Goal: Transaction & Acquisition: Purchase product/service

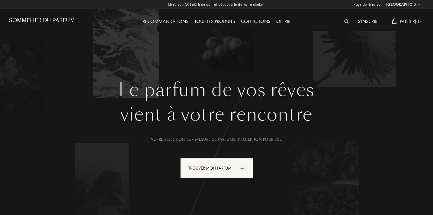
select select "FR"
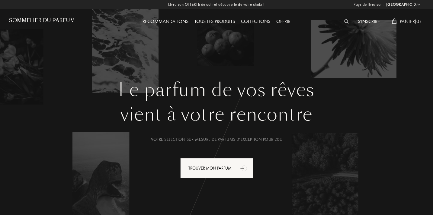
click at [210, 23] on div "Tous les produits" at bounding box center [215, 22] width 47 height 8
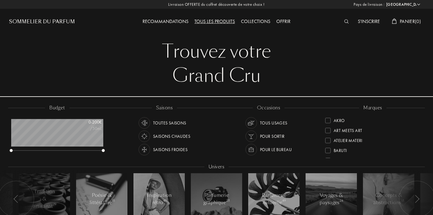
select select "FR"
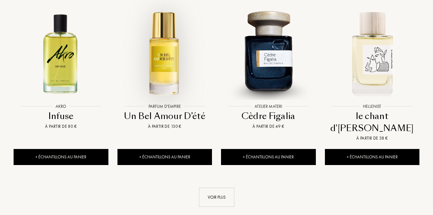
scroll to position [619, 0]
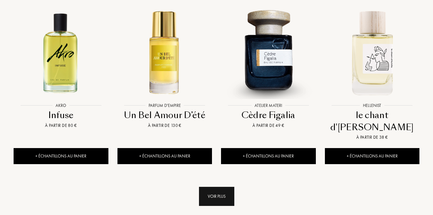
click at [213, 186] on div "Voir plus" at bounding box center [216, 195] width 35 height 19
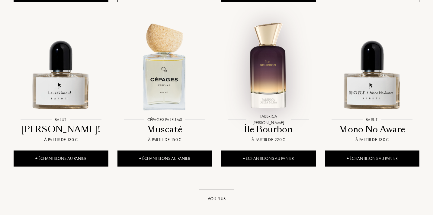
scroll to position [1121, 0]
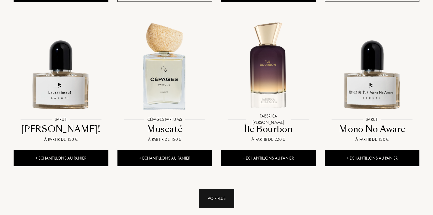
click at [224, 189] on div "Voir plus" at bounding box center [216, 198] width 35 height 19
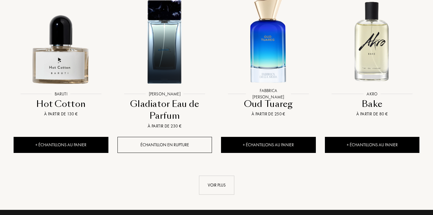
scroll to position [1662, 0]
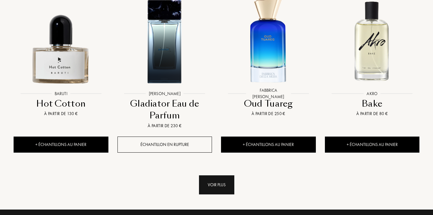
click at [221, 175] on div "Voir plus" at bounding box center [216, 184] width 35 height 19
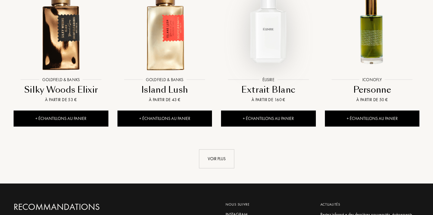
scroll to position [2180, 0]
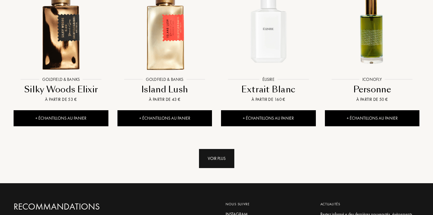
click at [220, 149] on div "Voir plus" at bounding box center [216, 158] width 35 height 19
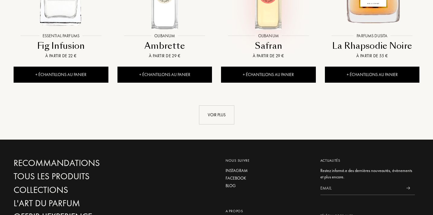
scroll to position [2732, 0]
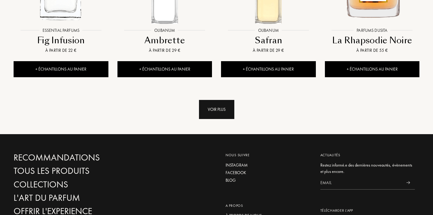
click at [220, 100] on div "Voir plus" at bounding box center [216, 109] width 35 height 19
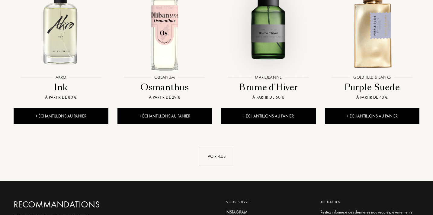
scroll to position [3186, 0]
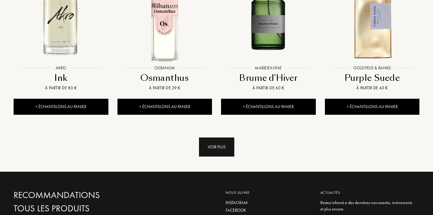
click at [217, 137] on div "Voir plus" at bounding box center [216, 146] width 35 height 19
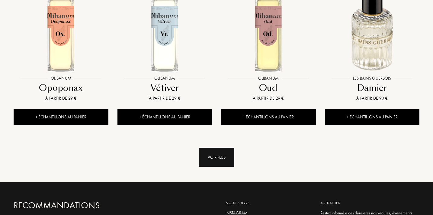
scroll to position [3668, 0]
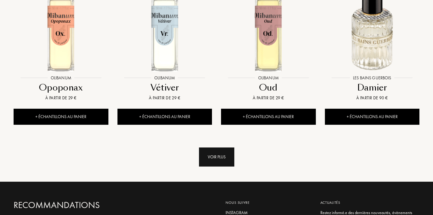
click at [220, 147] on div "Voir plus" at bounding box center [216, 156] width 35 height 19
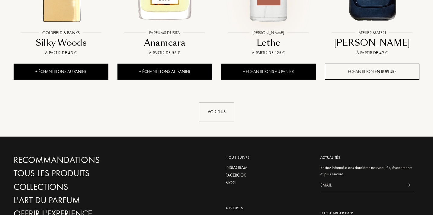
scroll to position [4211, 0]
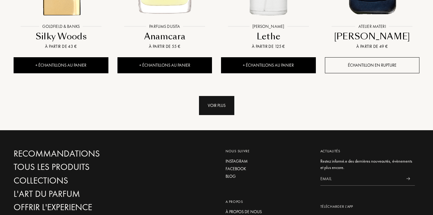
click at [215, 96] on div "Voir plus" at bounding box center [216, 105] width 35 height 19
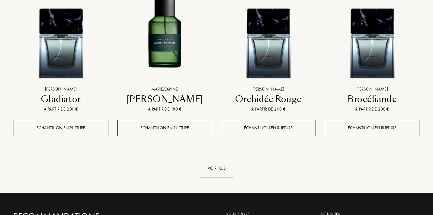
scroll to position [4658, 0]
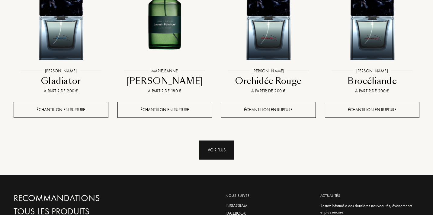
click at [217, 140] on div "Voir plus" at bounding box center [216, 149] width 35 height 19
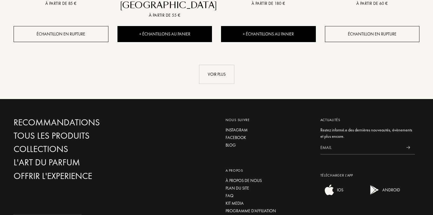
scroll to position [5238, 0]
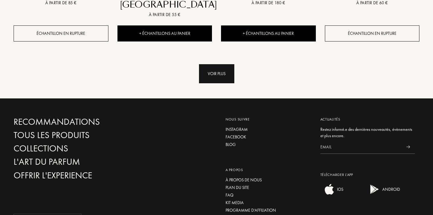
click at [221, 64] on div "Voir plus" at bounding box center [216, 73] width 35 height 19
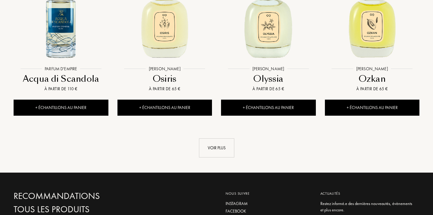
scroll to position [5668, 0]
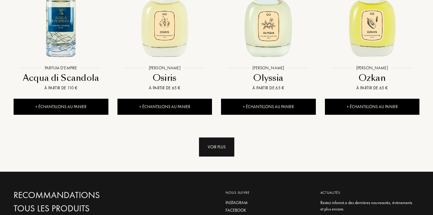
click at [220, 137] on div "Voir plus" at bounding box center [216, 146] width 35 height 19
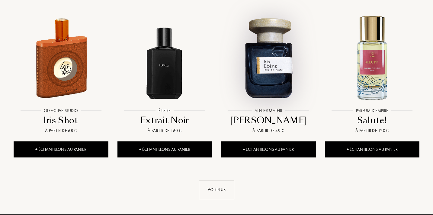
scroll to position [6118, 0]
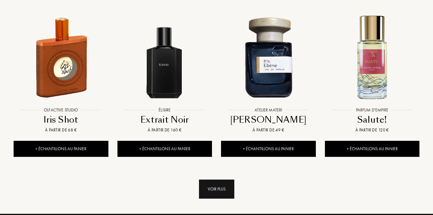
click at [211, 179] on div "Voir plus" at bounding box center [216, 188] width 35 height 19
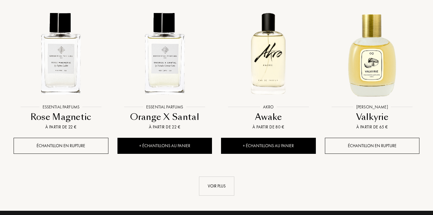
scroll to position [6628, 0]
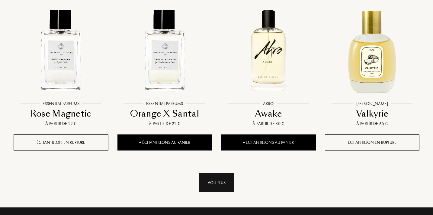
click at [211, 173] on div "Voir plus" at bounding box center [216, 182] width 35 height 19
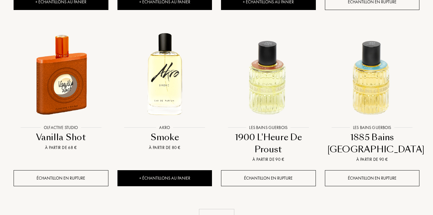
scroll to position [7103, 0]
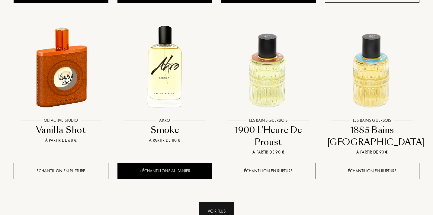
click at [208, 201] on div "Voir plus" at bounding box center [216, 210] width 35 height 19
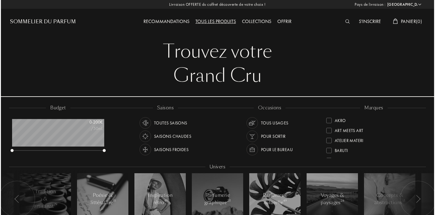
scroll to position [0, 0]
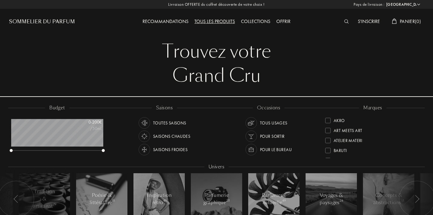
click at [345, 21] on img at bounding box center [347, 21] width 5 height 4
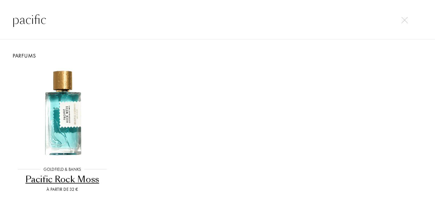
type input "pacific"
click at [76, 179] on div "Pacific Rock Moss" at bounding box center [62, 179] width 99 height 12
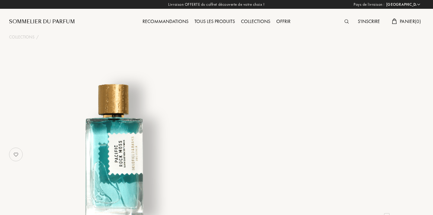
select select "FR"
select select "3"
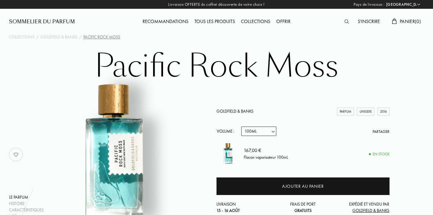
select select "2"
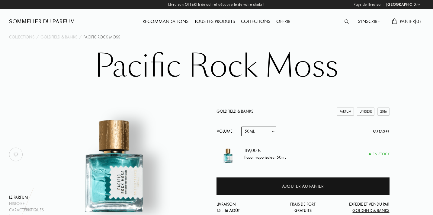
select select "1"
